Goal: Find specific page/section: Find specific page/section

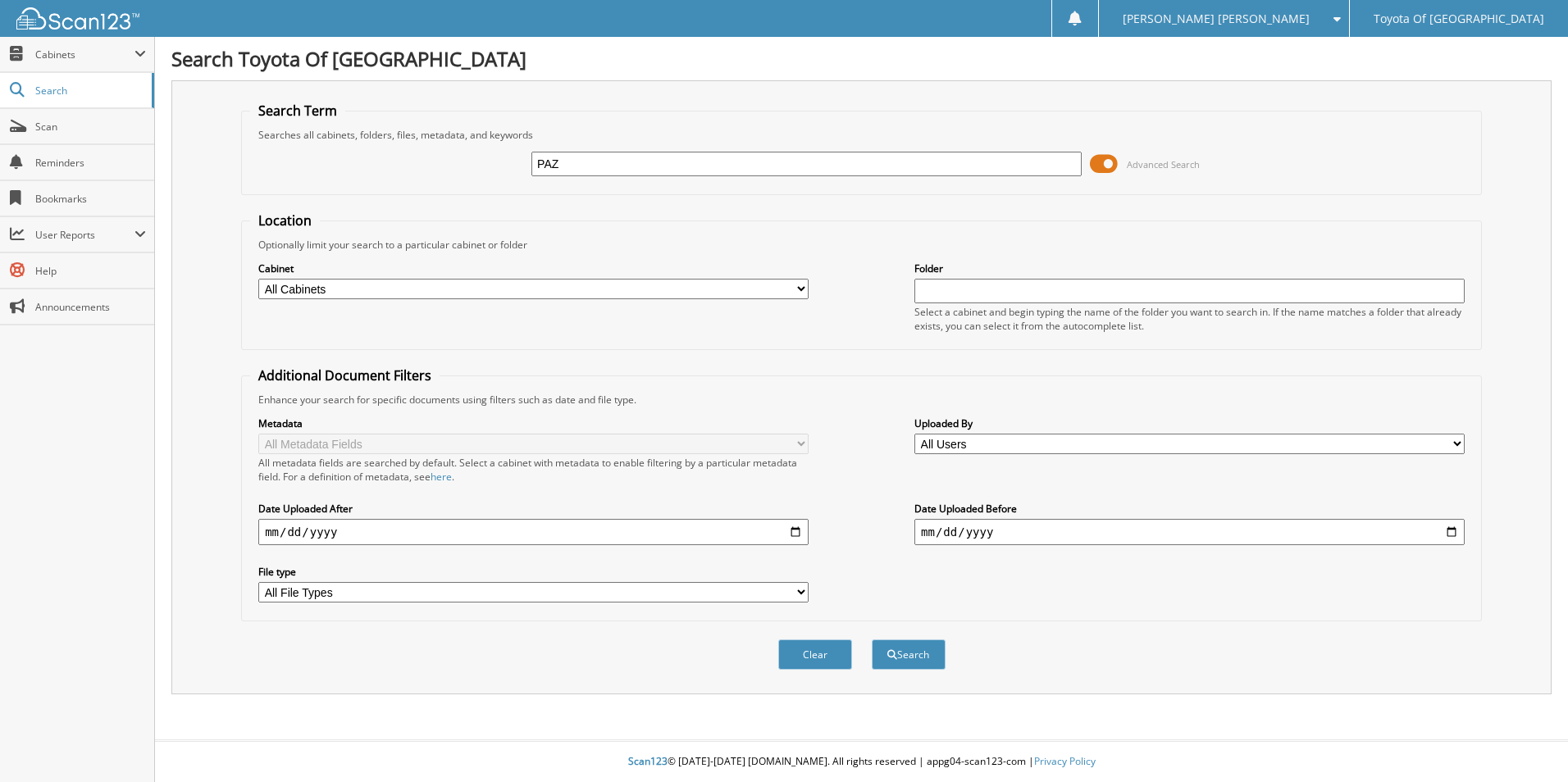
type input "PAZ"
click at [806, 289] on select "All Cabinets ACCOUNTS PAYABLE ACCOUNTS RECEIVABLE BANKS RECS cancellations CAR …" at bounding box center [534, 289] width 550 height 21
select select "1627"
click at [259, 279] on select "All Cabinets ACCOUNTS PAYABLE ACCOUNTS RECEIVABLE BANKS RECS cancellations CAR …" at bounding box center [534, 289] width 550 height 21
click at [912, 650] on button "Search" at bounding box center [908, 654] width 74 height 31
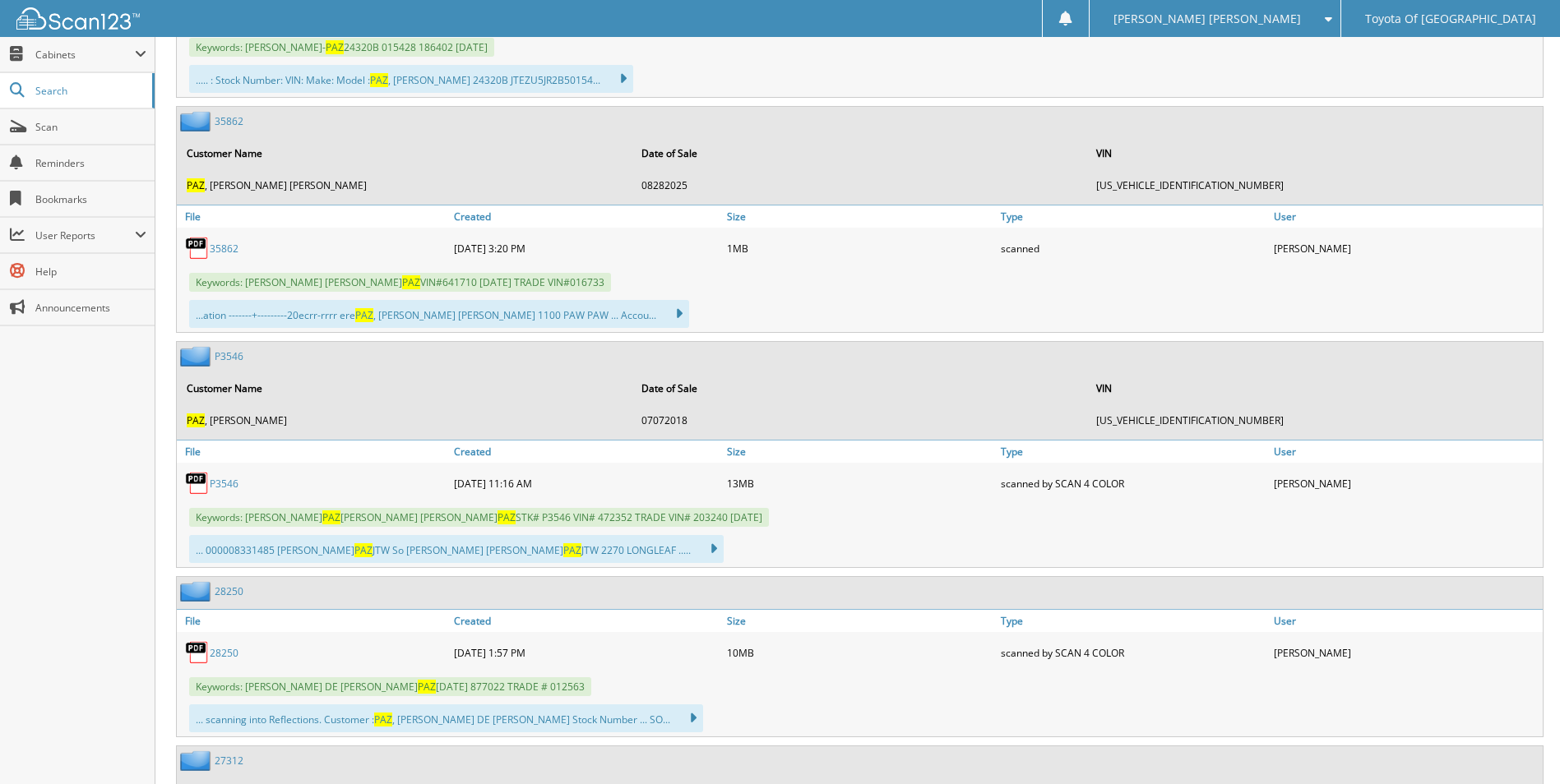
scroll to position [1069, 0]
click at [221, 249] on link "35862" at bounding box center [223, 247] width 29 height 14
click at [38, 124] on span "Scan" at bounding box center [91, 127] width 111 height 14
